Goal: Transaction & Acquisition: Purchase product/service

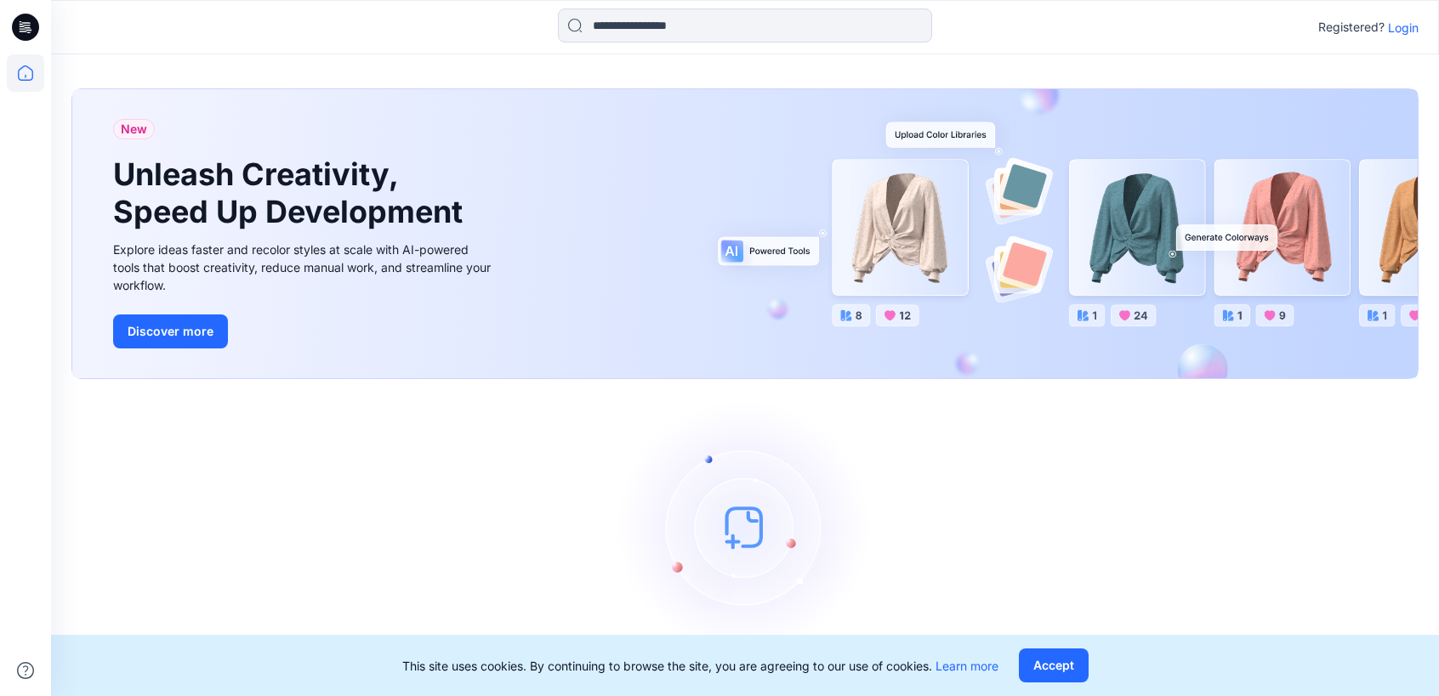
click at [1401, 31] on p "Login" at bounding box center [1403, 28] width 31 height 18
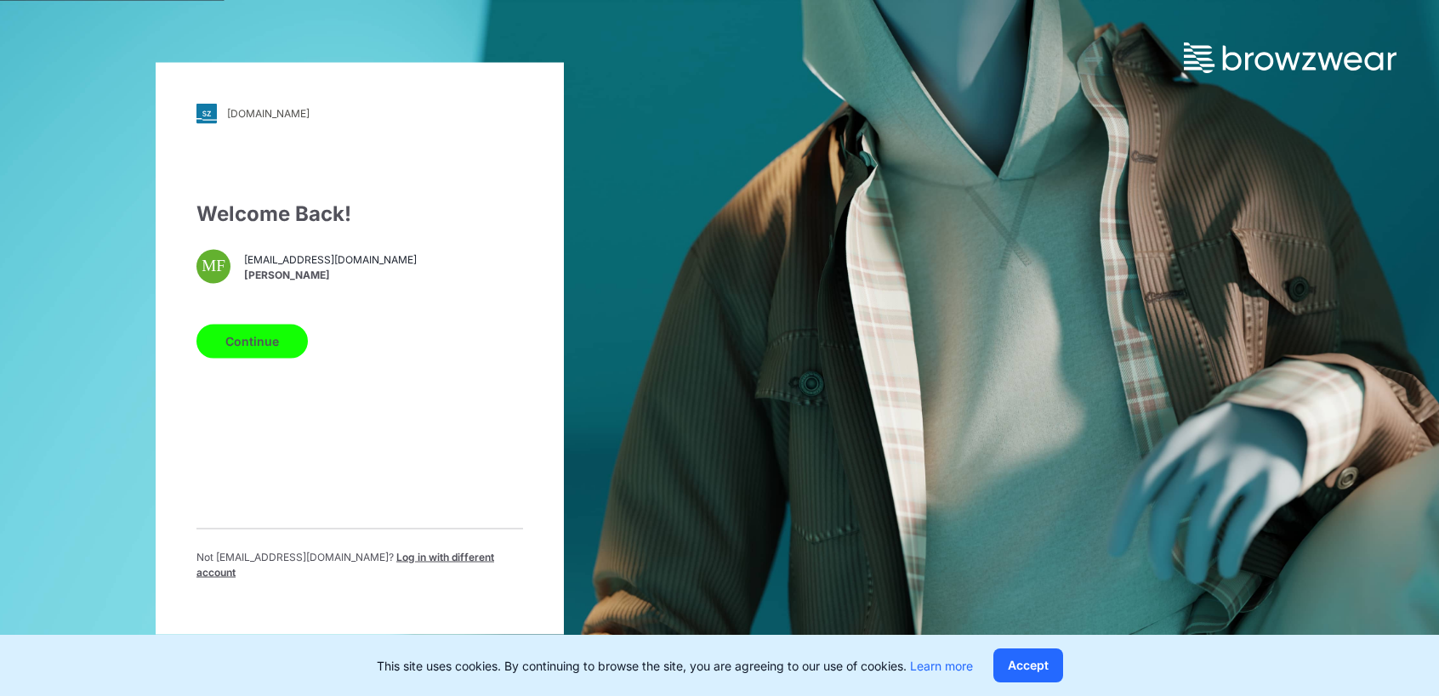
click at [281, 344] on button "Continue" at bounding box center [251, 341] width 111 height 34
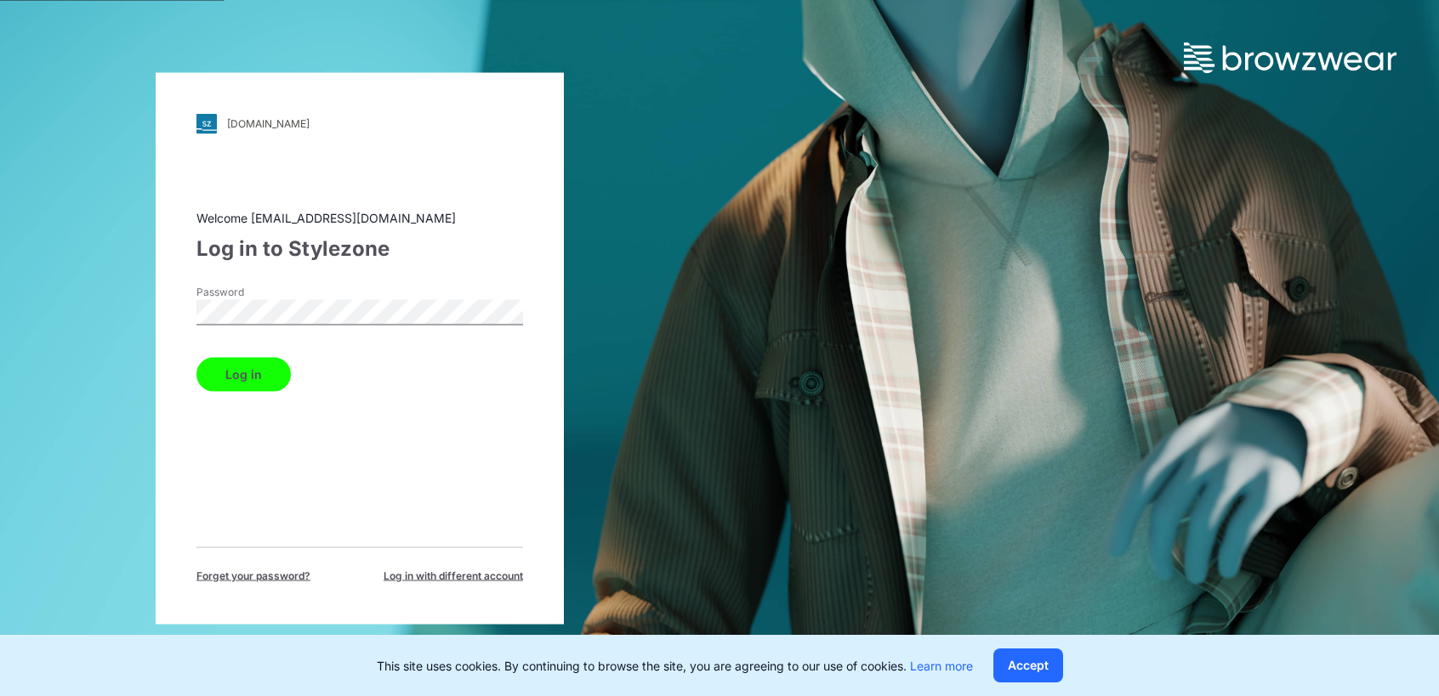
click at [242, 389] on button "Log in" at bounding box center [243, 374] width 94 height 34
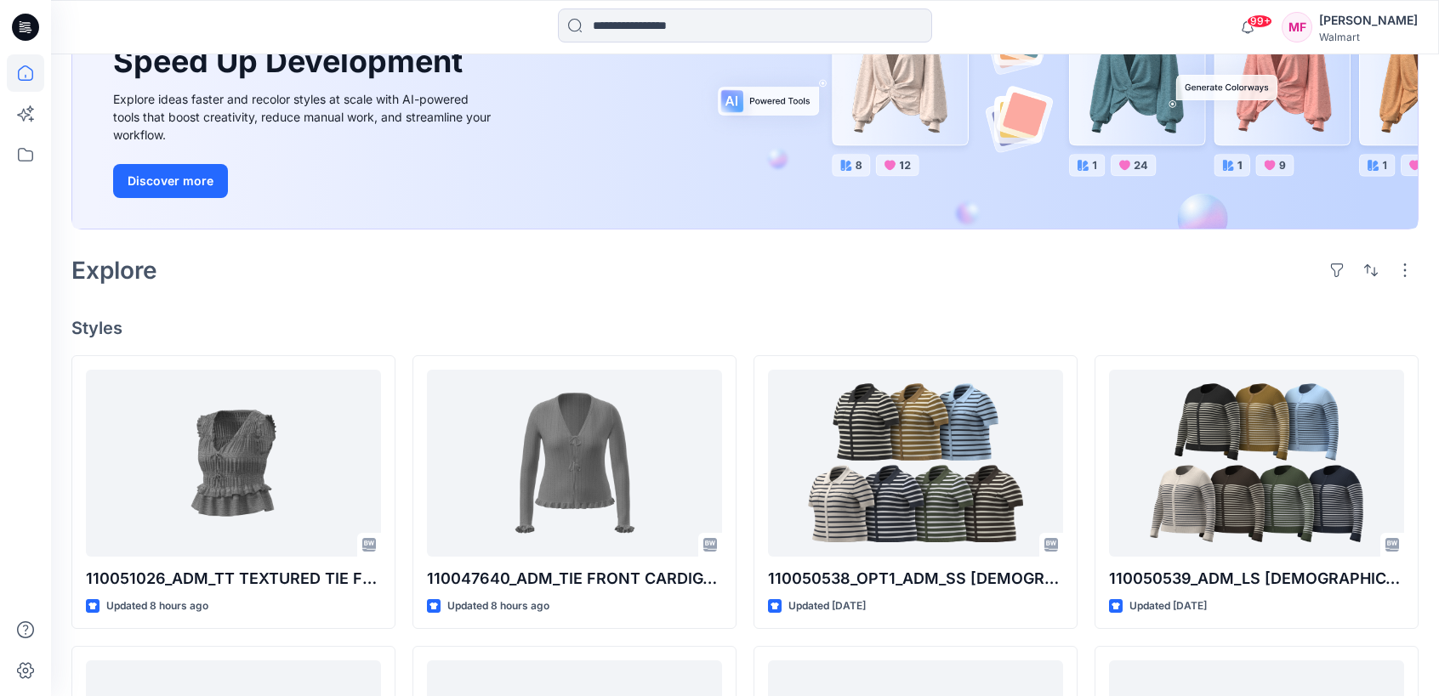
scroll to position [211, 0]
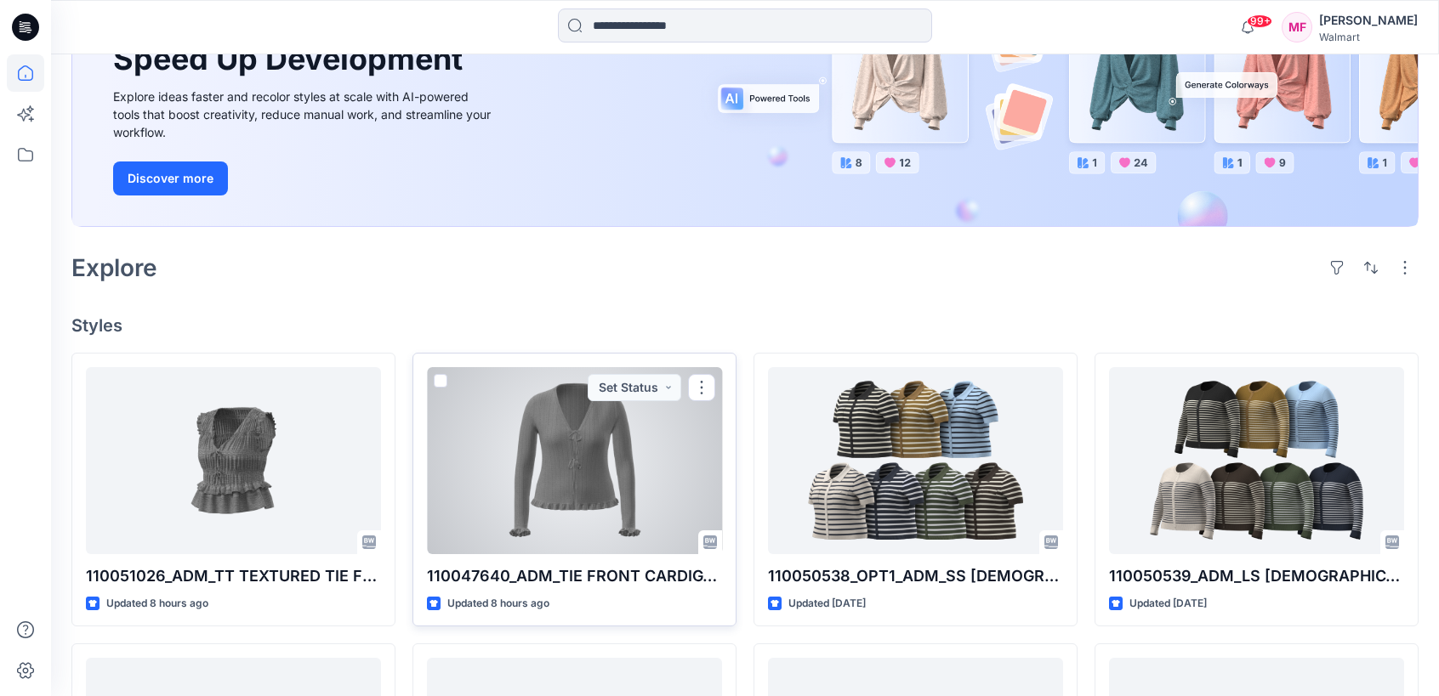
click at [650, 452] on div at bounding box center [574, 460] width 295 height 187
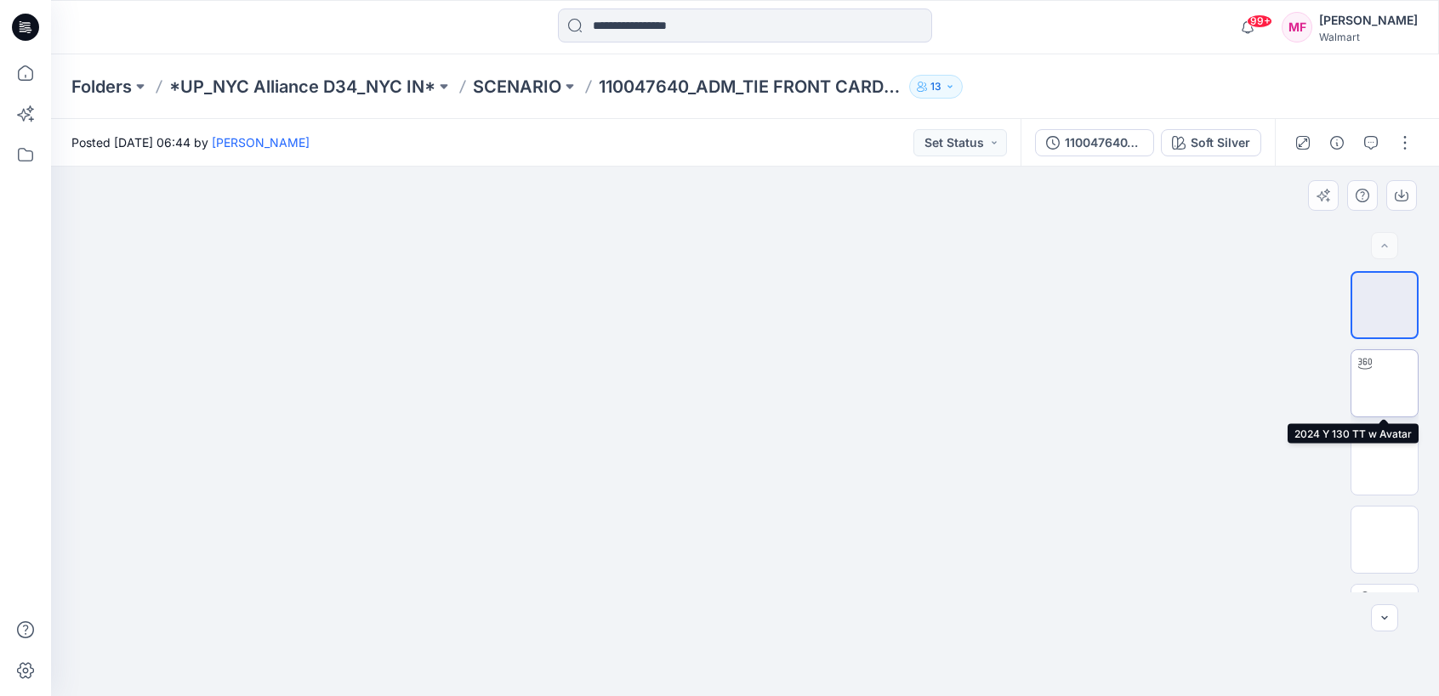
click at [1384, 384] on img at bounding box center [1384, 384] width 0 height 0
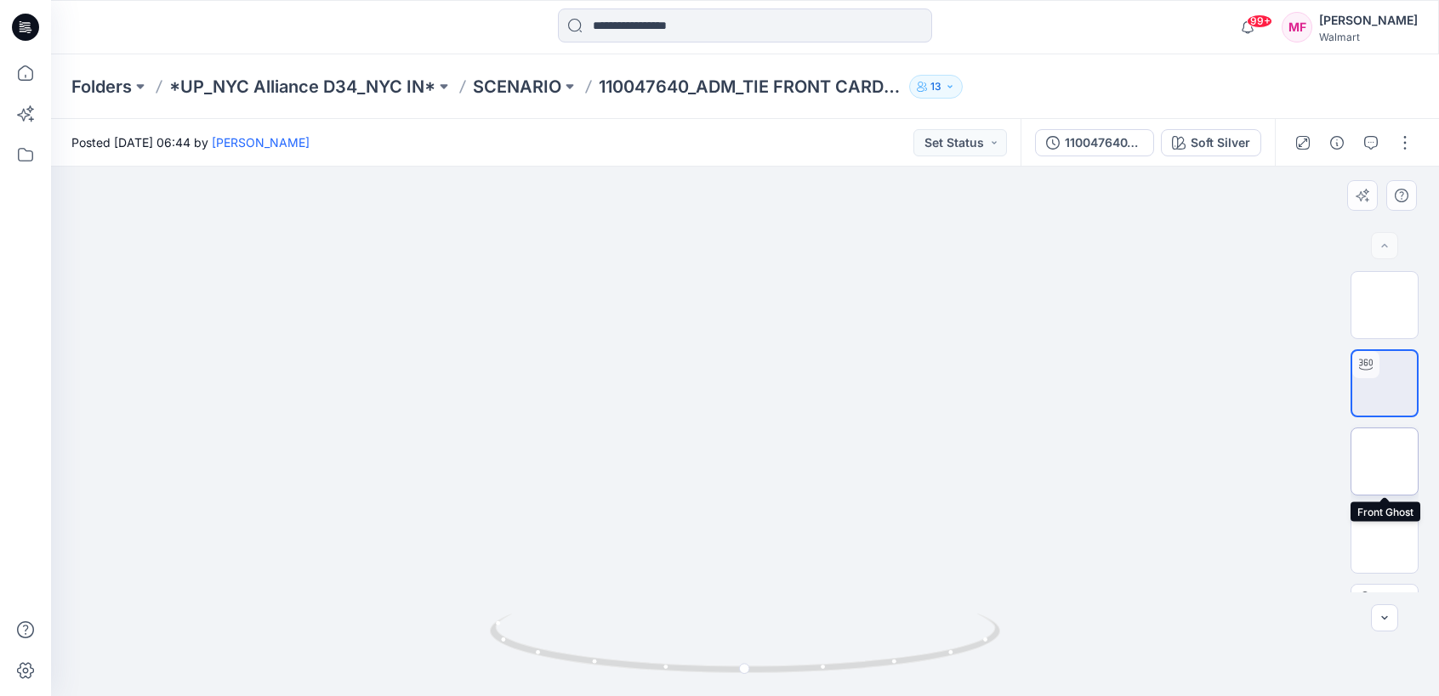
click at [1384, 462] on img at bounding box center [1384, 462] width 0 height 0
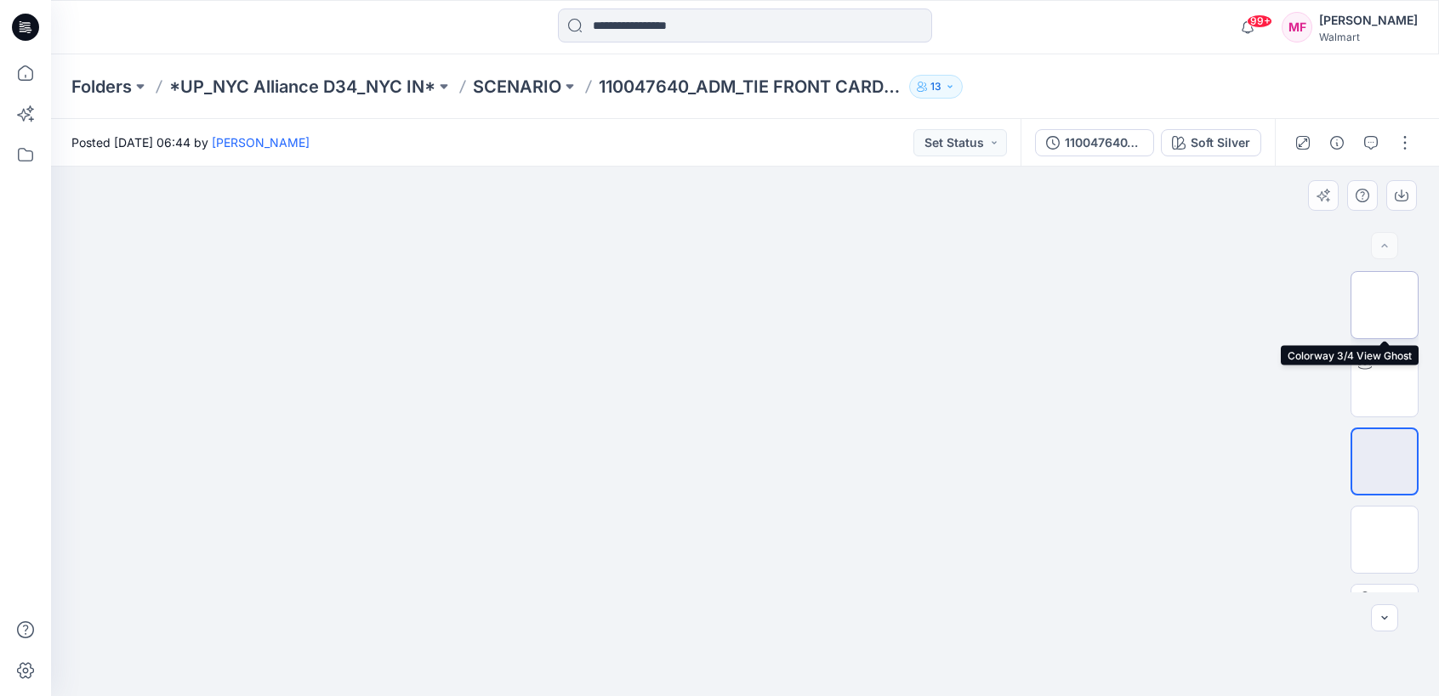
click at [1384, 305] on img at bounding box center [1384, 305] width 0 height 0
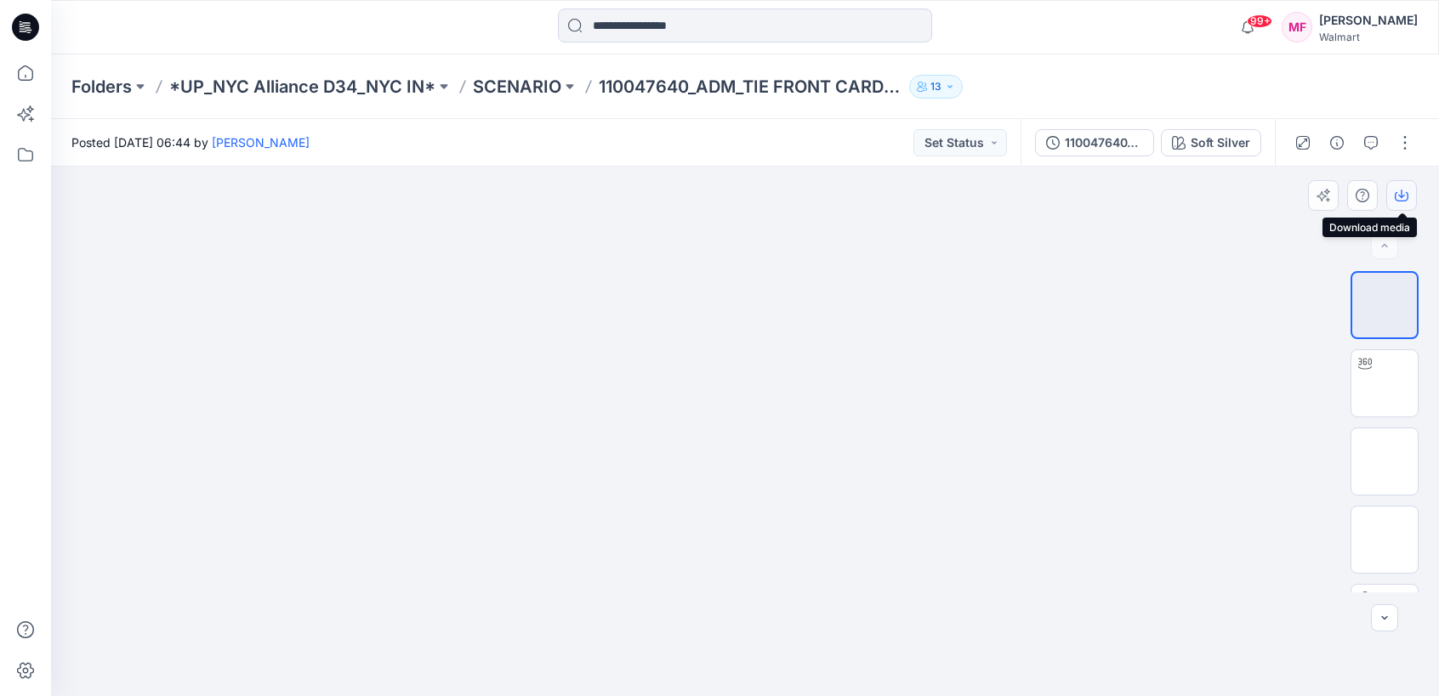
click at [1398, 197] on icon "button" at bounding box center [1402, 196] width 14 height 14
